Goal: Task Accomplishment & Management: Manage account settings

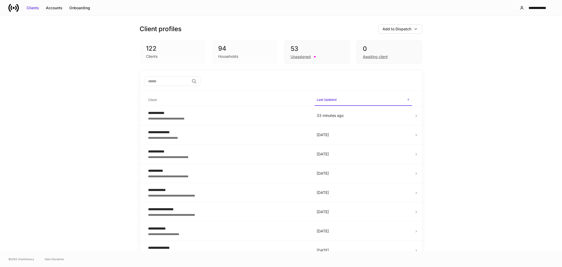
click at [14, 10] on icon at bounding box center [13, 8] width 11 height 11
click at [543, 7] on div "**********" at bounding box center [537, 7] width 23 height 5
click at [502, 32] on div "Settings" at bounding box center [508, 32] width 14 height 5
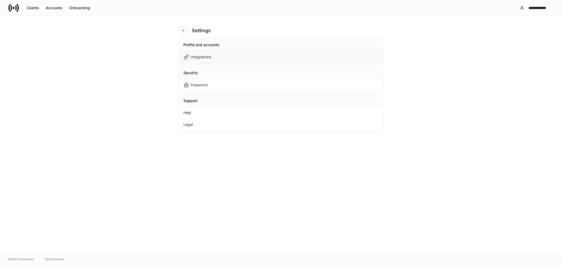
click at [213, 58] on div "Integrations" at bounding box center [280, 57] width 203 height 12
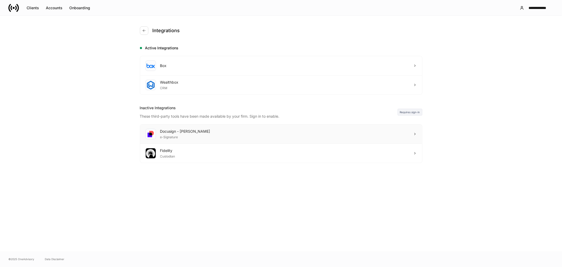
click at [227, 135] on div "Docusign - Schwab e-Signature" at bounding box center [281, 133] width 282 height 19
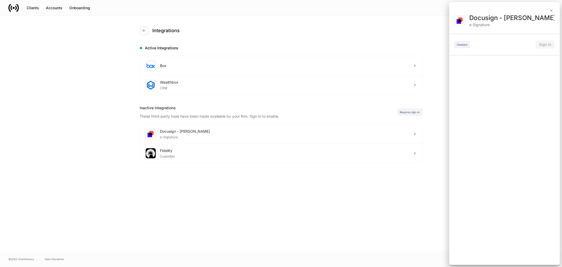
click at [465, 45] on div "Disabled" at bounding box center [461, 44] width 15 height 7
click at [553, 11] on icon "button" at bounding box center [551, 10] width 4 height 4
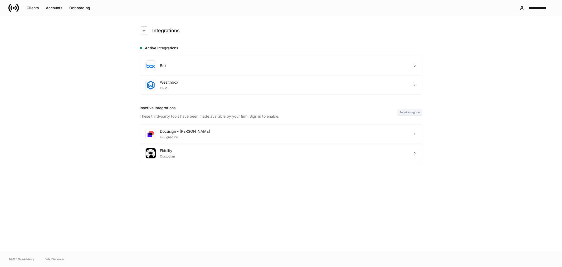
click at [411, 111] on div "Requires sign-in" at bounding box center [410, 112] width 25 height 7
click at [405, 136] on div "Docusign - Schwab e-Signature" at bounding box center [281, 133] width 282 height 19
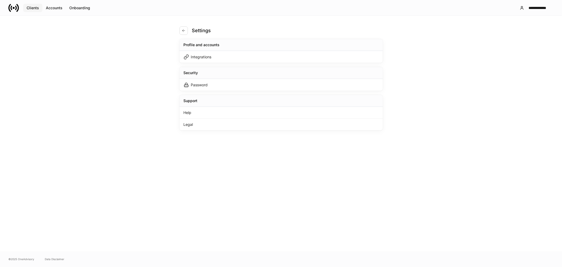
click at [37, 7] on div "Clients" at bounding box center [33, 7] width 12 height 5
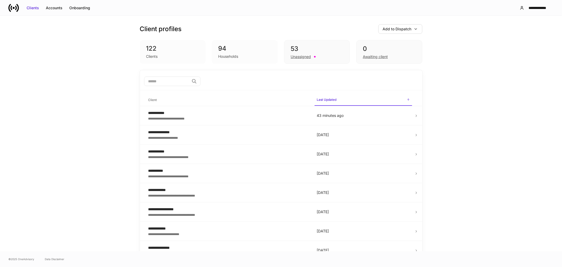
drag, startPoint x: 37, startPoint y: 7, endPoint x: 13, endPoint y: 7, distance: 23.7
click at [13, 7] on icon at bounding box center [13, 8] width 11 height 11
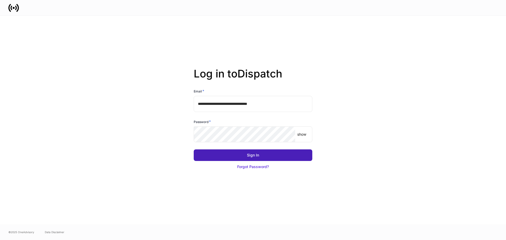
click at [268, 156] on button "Sign In" at bounding box center [253, 155] width 119 height 12
